Goal: Feedback & Contribution: Contribute content

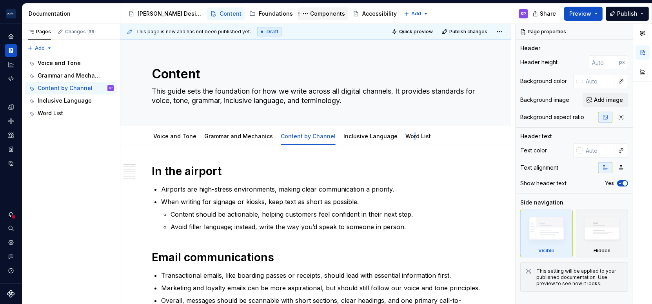
click at [310, 13] on div "Components" at bounding box center [327, 14] width 35 height 8
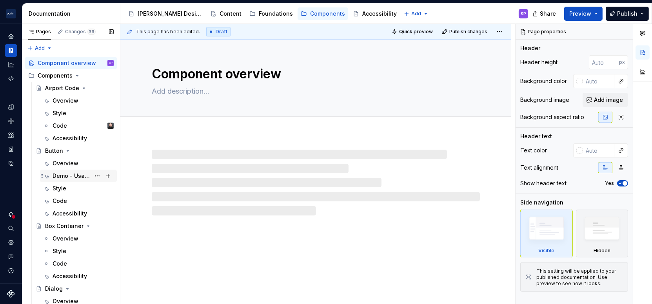
click at [66, 172] on div "Demo - Usage" at bounding box center [72, 176] width 38 height 8
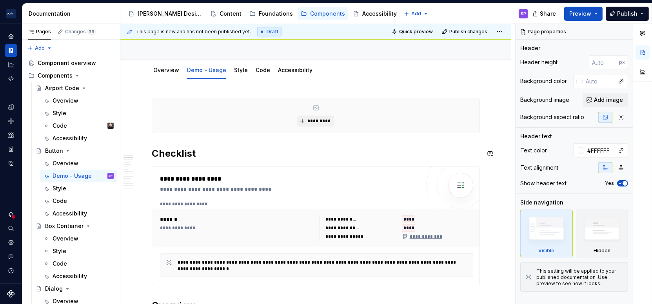
scroll to position [76, 0]
click at [281, 67] on link "Accessibility" at bounding box center [295, 70] width 34 height 7
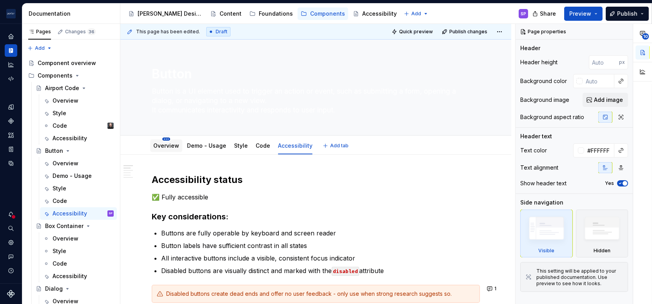
click at [166, 140] on html "[PERSON_NAME] Airlines SP Design system data Documentation Accessibility guide …" at bounding box center [326, 152] width 652 height 304
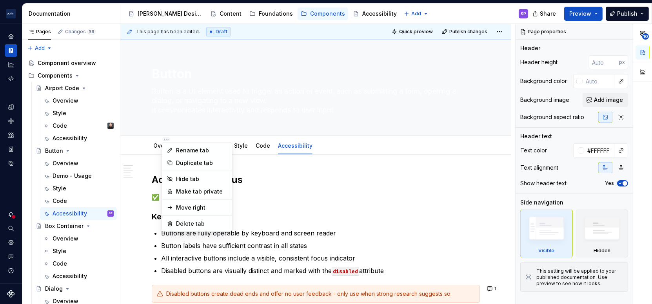
click at [149, 147] on html "[PERSON_NAME] Airlines SP Design system data Documentation Accessibility guide …" at bounding box center [326, 152] width 652 height 304
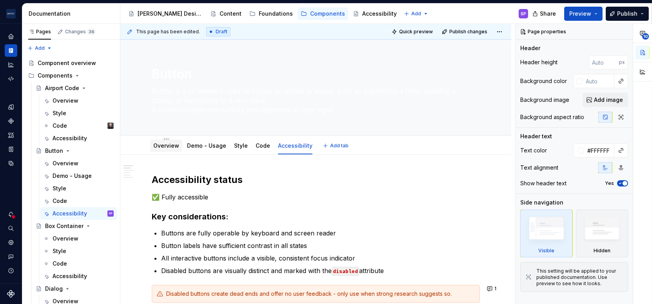
click at [153, 147] on link "Overview" at bounding box center [166, 145] width 26 height 7
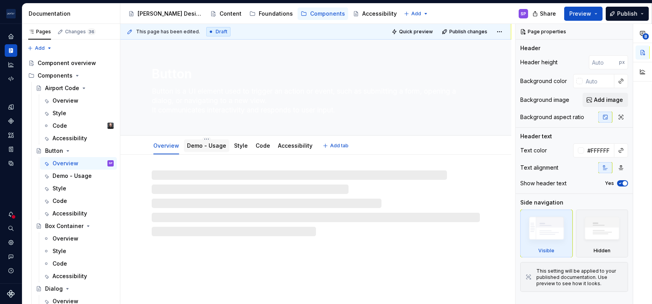
click at [193, 149] on div "Demo - Usage" at bounding box center [206, 146] width 39 height 8
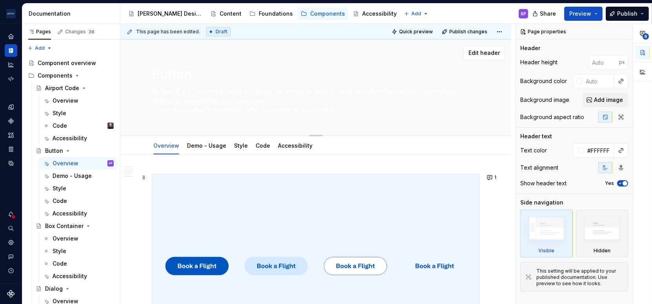
scroll to position [63, 0]
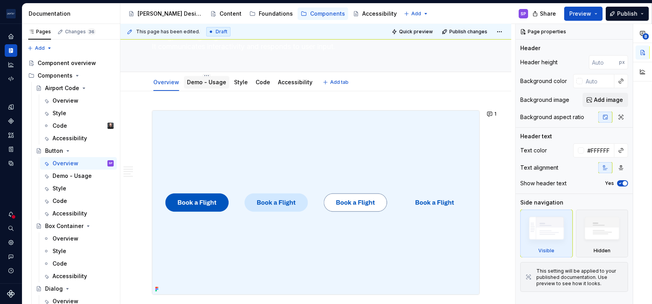
click at [211, 79] on link "Demo - Usage" at bounding box center [206, 82] width 39 height 7
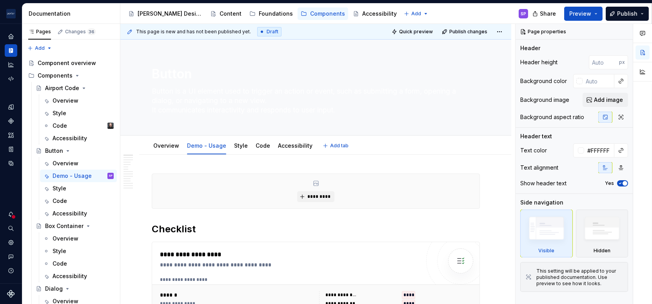
scroll to position [0, 0]
click at [279, 142] on link "Accessibility" at bounding box center [295, 145] width 34 height 7
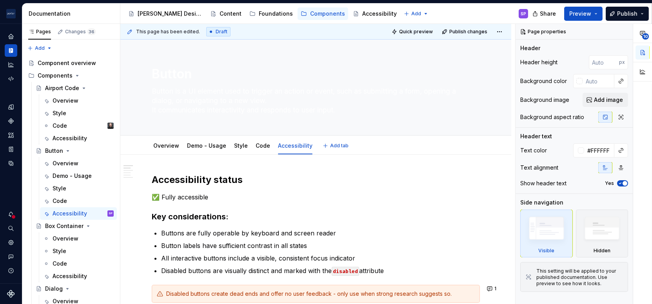
type textarea "*"
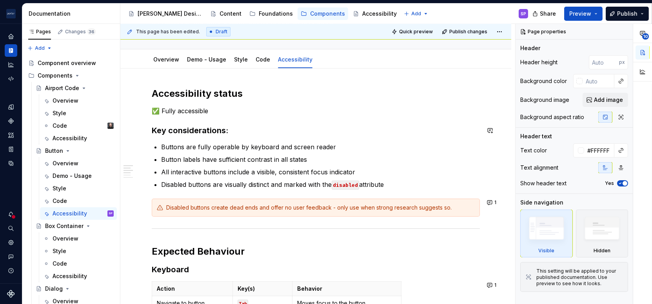
scroll to position [103, 0]
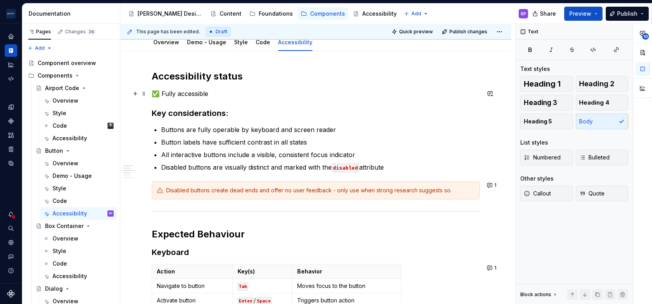
click at [223, 91] on p "✅ Fully accessible" at bounding box center [316, 93] width 328 height 9
drag, startPoint x: 223, startPoint y: 91, endPoint x: 185, endPoint y: 89, distance: 38.1
click at [185, 90] on p "✅ Fully accessible" at bounding box center [316, 93] width 328 height 9
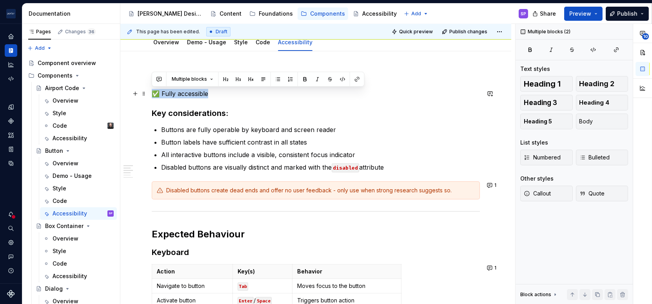
click at [185, 90] on p "✅ Fully accessible" at bounding box center [316, 93] width 328 height 9
click at [489, 92] on button "button" at bounding box center [489, 93] width 11 height 11
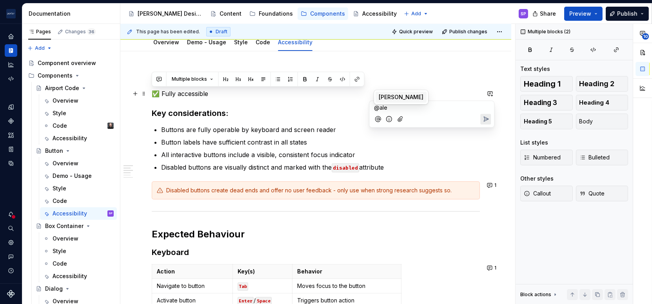
click at [383, 96] on span "[PERSON_NAME]" at bounding box center [401, 97] width 45 height 8
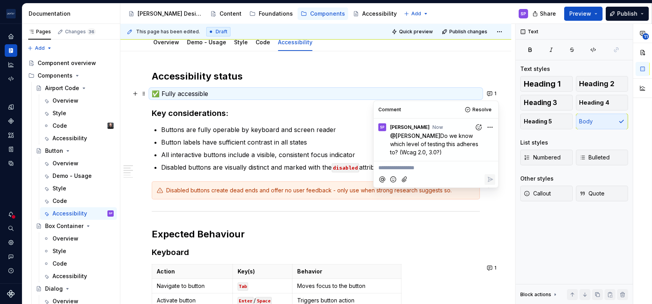
click at [492, 127] on html "[PERSON_NAME] Airlines SP Design system data Documentation Accessibility guide …" at bounding box center [326, 152] width 652 height 304
click at [477, 141] on span "Edit comment" at bounding box center [464, 142] width 37 height 8
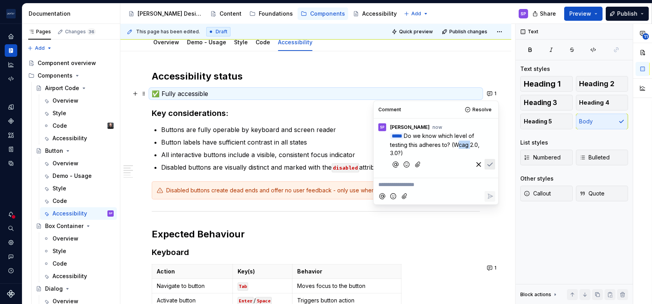
drag, startPoint x: 455, startPoint y: 143, endPoint x: 468, endPoint y: 143, distance: 13.3
click at [468, 143] on span "Do we know which level of testing this adheres to? (Wcag 2.0, 3.0?)" at bounding box center [435, 144] width 91 height 24
drag, startPoint x: 462, startPoint y: 152, endPoint x: 454, endPoint y: 145, distance: 11.1
click at [454, 145] on p "﻿ * **** ﻿ Do we know which level of testing this adheres to? (WCAG 2.0, 3.0?)" at bounding box center [438, 144] width 96 height 25
click at [491, 162] on icon "Save" at bounding box center [490, 164] width 8 height 8
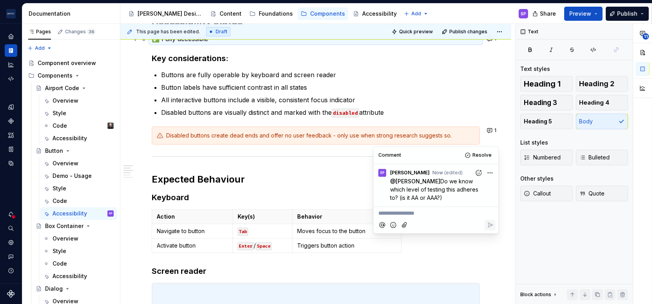
scroll to position [0, 0]
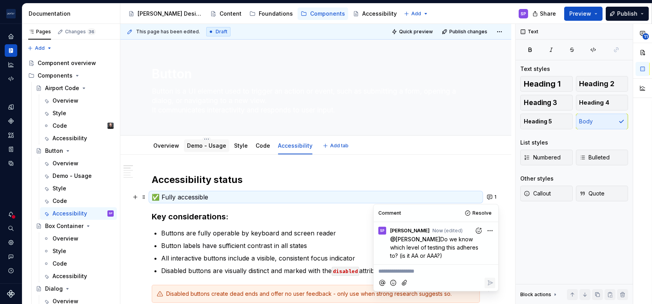
click at [192, 141] on div "Demo - Usage" at bounding box center [206, 145] width 39 height 9
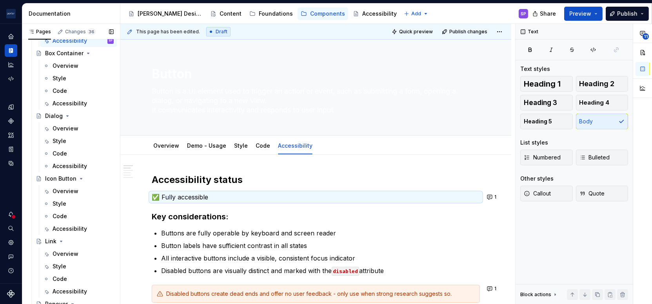
scroll to position [230, 0]
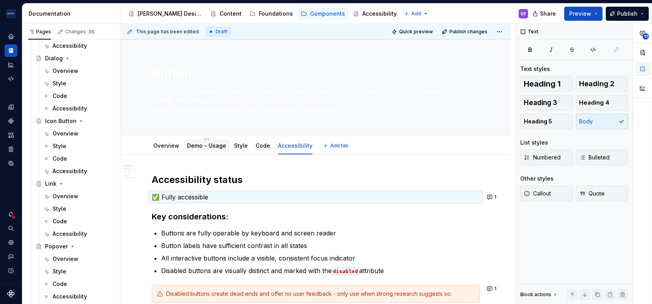
click at [205, 149] on link "Demo - Usage" at bounding box center [206, 145] width 39 height 7
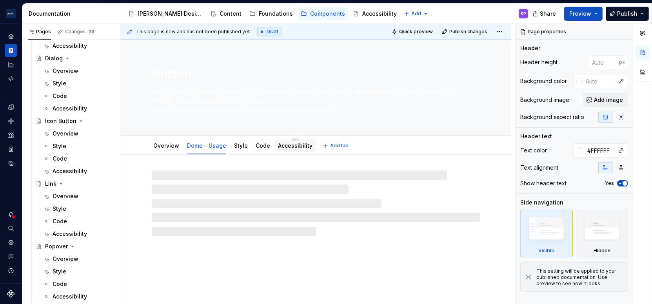
click at [278, 144] on link "Accessibility" at bounding box center [295, 145] width 34 height 7
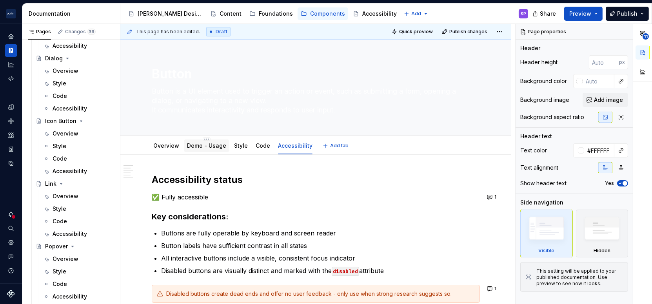
click at [198, 148] on link "Demo - Usage" at bounding box center [206, 145] width 39 height 7
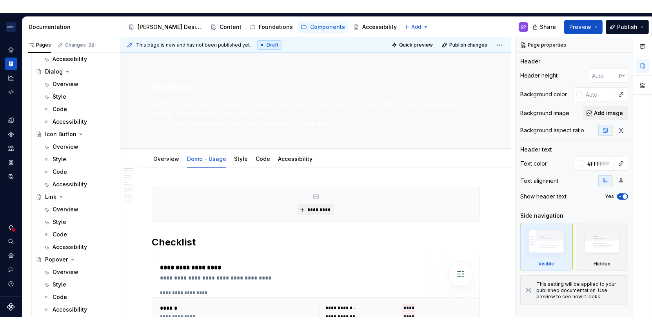
scroll to position [230, 0]
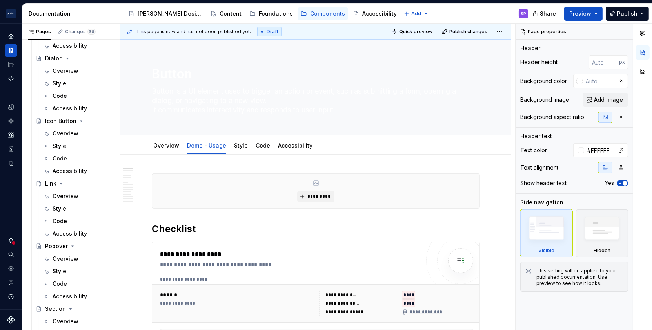
type textarea "*"
